Goal: Task Accomplishment & Management: Manage account settings

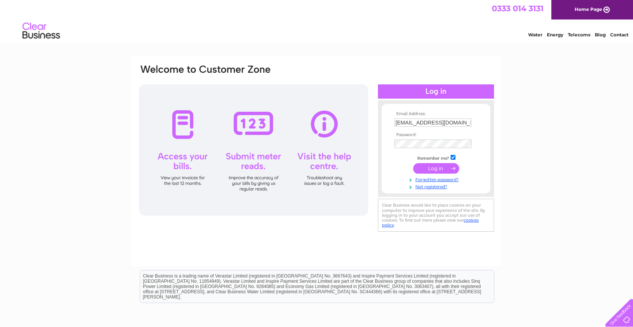
click at [435, 169] on input "submit" at bounding box center [436, 168] width 46 height 10
click at [623, 172] on div "Email Address: thesecretary@wb-conservativeclub.org.uk Password:" at bounding box center [316, 225] width 633 height 338
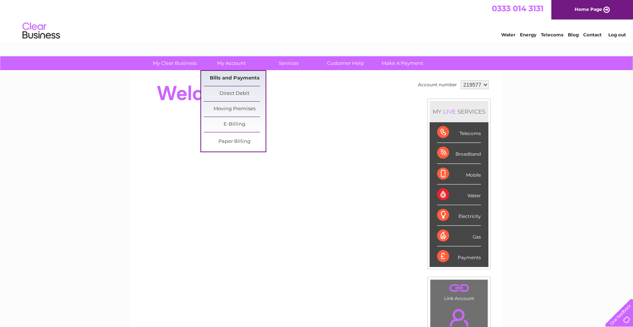
click at [228, 76] on link "Bills and Payments" at bounding box center [235, 78] width 62 height 15
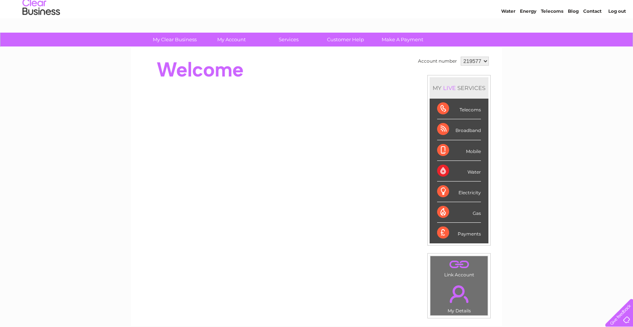
scroll to position [30, 0]
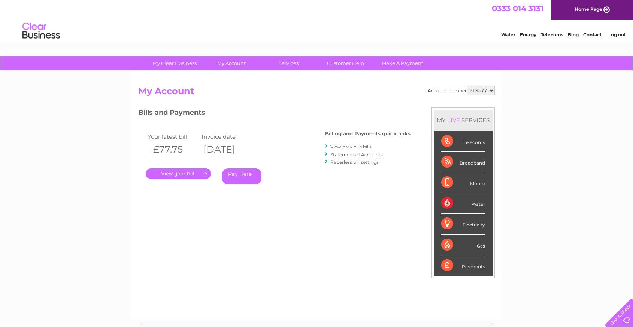
scroll to position [10, 0]
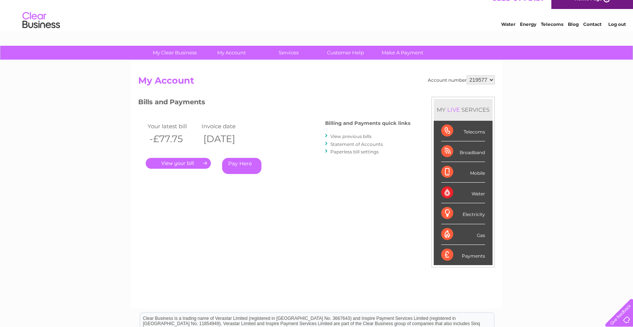
click at [176, 164] on link "." at bounding box center [178, 163] width 65 height 11
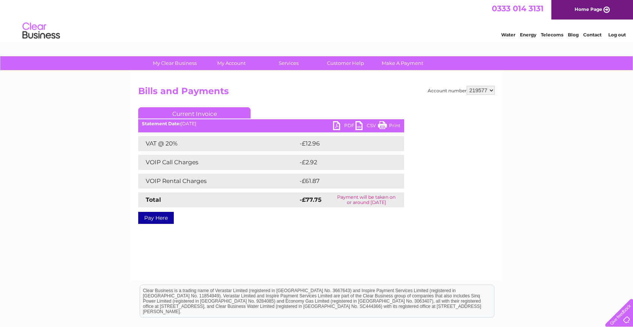
click at [336, 125] on link "PDF" at bounding box center [344, 126] width 22 height 11
